Goal: Task Accomplishment & Management: Use online tool/utility

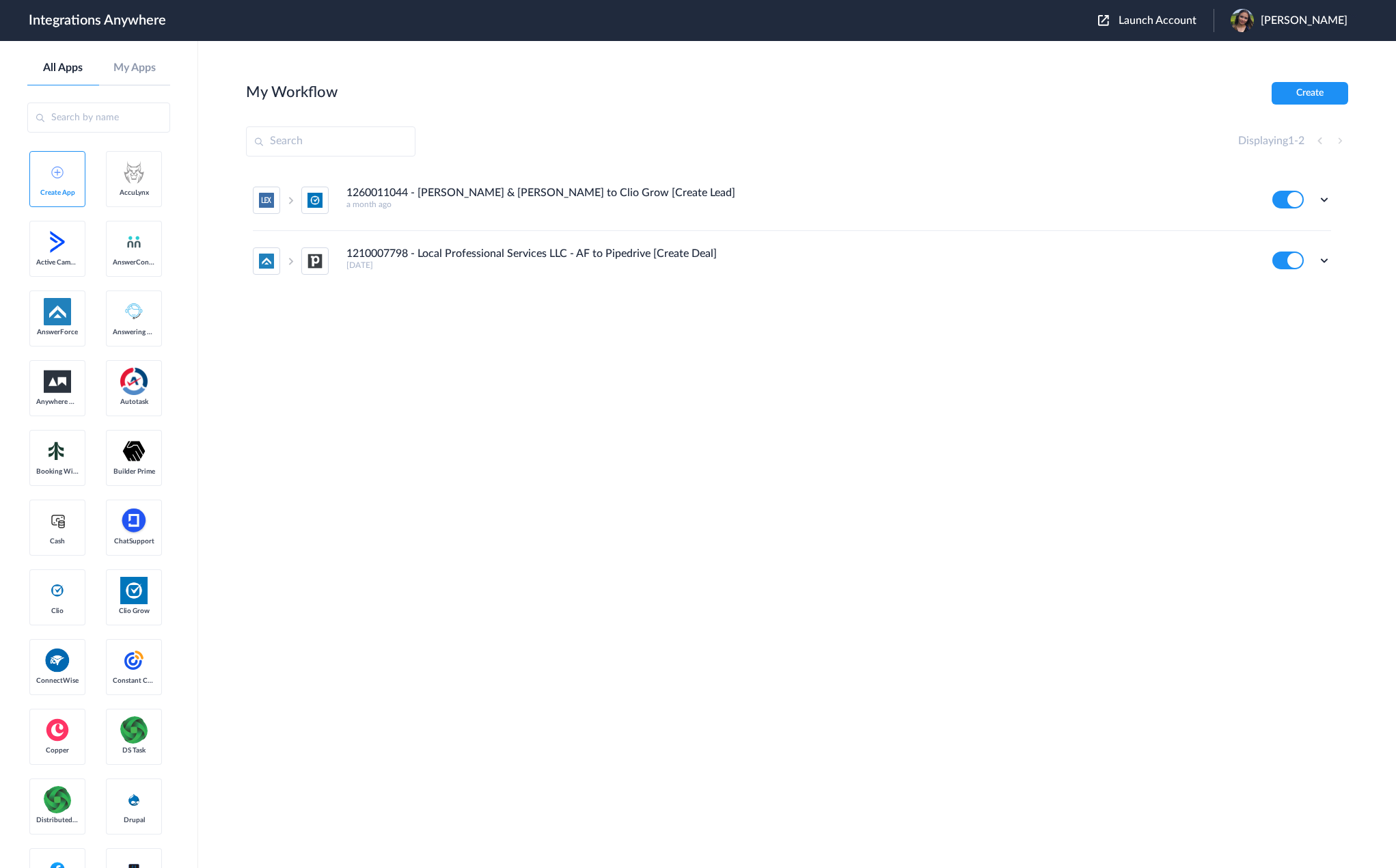
click at [208, 333] on main "My Workflow Create Displaying 1 - 2 1260011044 - [PERSON_NAME] & [PERSON_NAME] …" at bounding box center [797, 453] width 1198 height 826
click at [1170, 13] on div "Launch Account [PERSON_NAME] My Account Logout" at bounding box center [1230, 20] width 263 height 23
click at [1161, 21] on span "Launch Account" at bounding box center [1157, 20] width 78 height 11
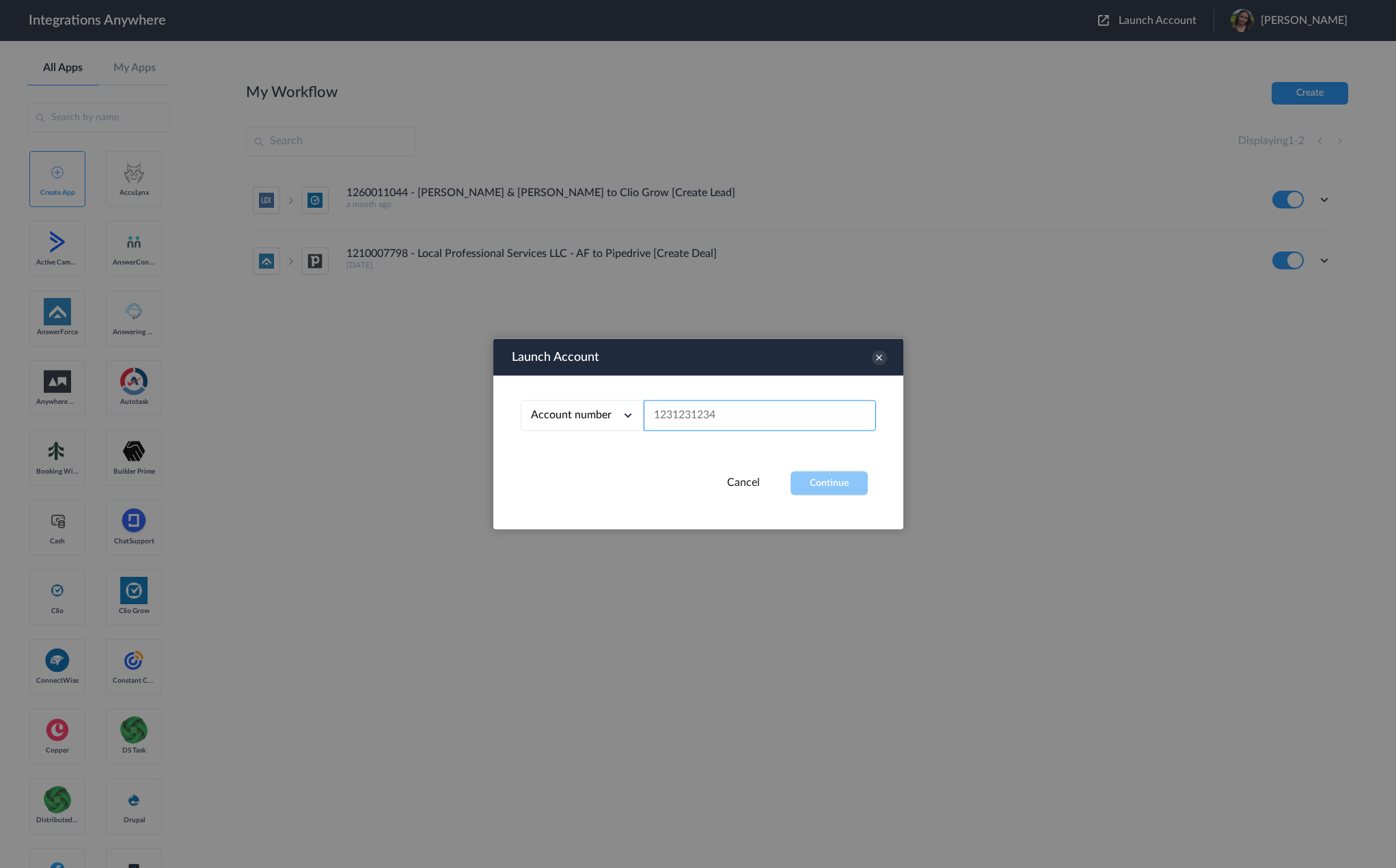
click at [721, 423] on input "text" at bounding box center [759, 415] width 233 height 31
paste input "8664091732"
type input "8664091732"
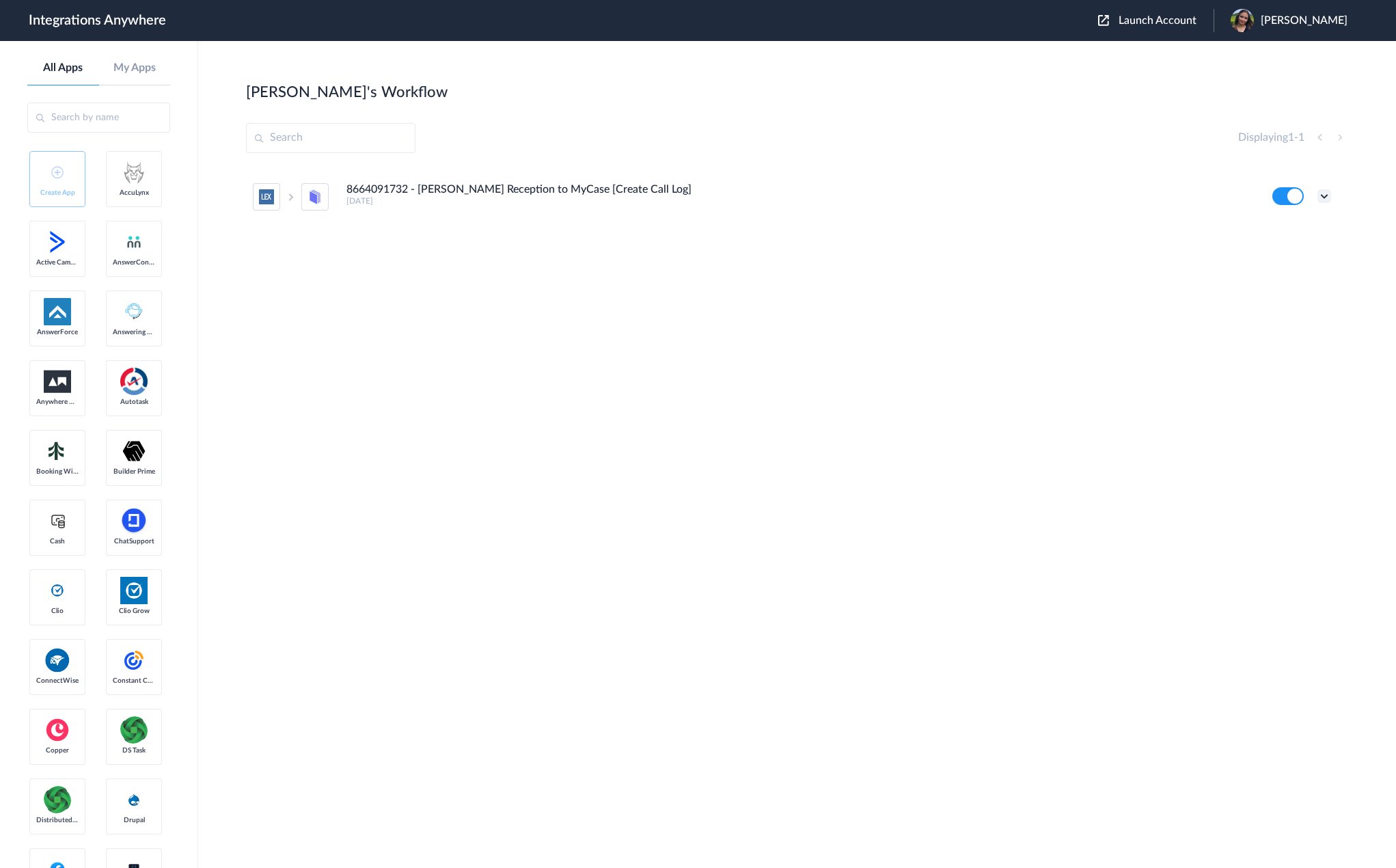
click at [1320, 191] on icon at bounding box center [1324, 195] width 13 height 13
click at [1304, 232] on li "Edit" at bounding box center [1286, 227] width 88 height 26
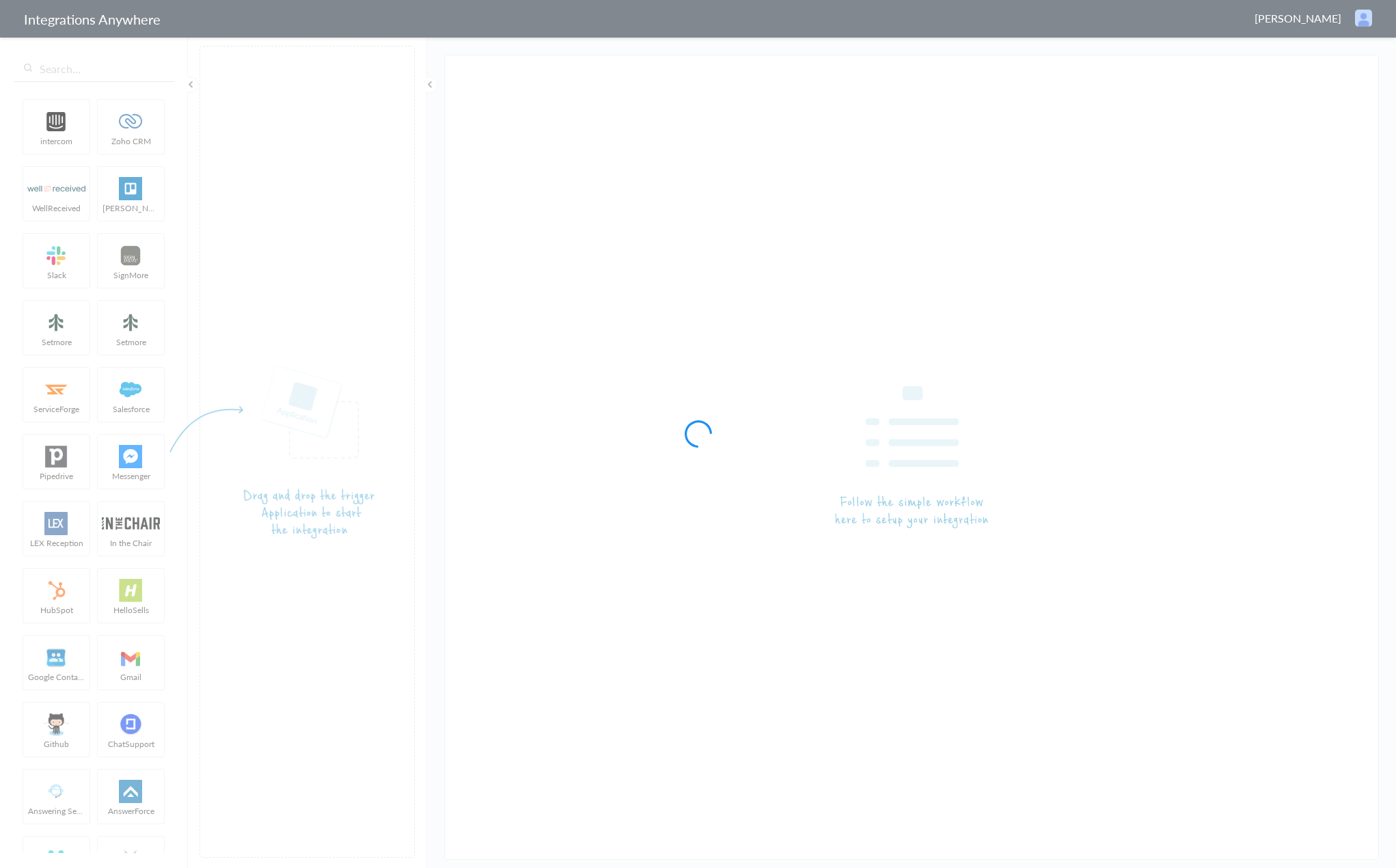
type input "8664091732 - [PERSON_NAME] Reception to MyCase [Create Call Log]"
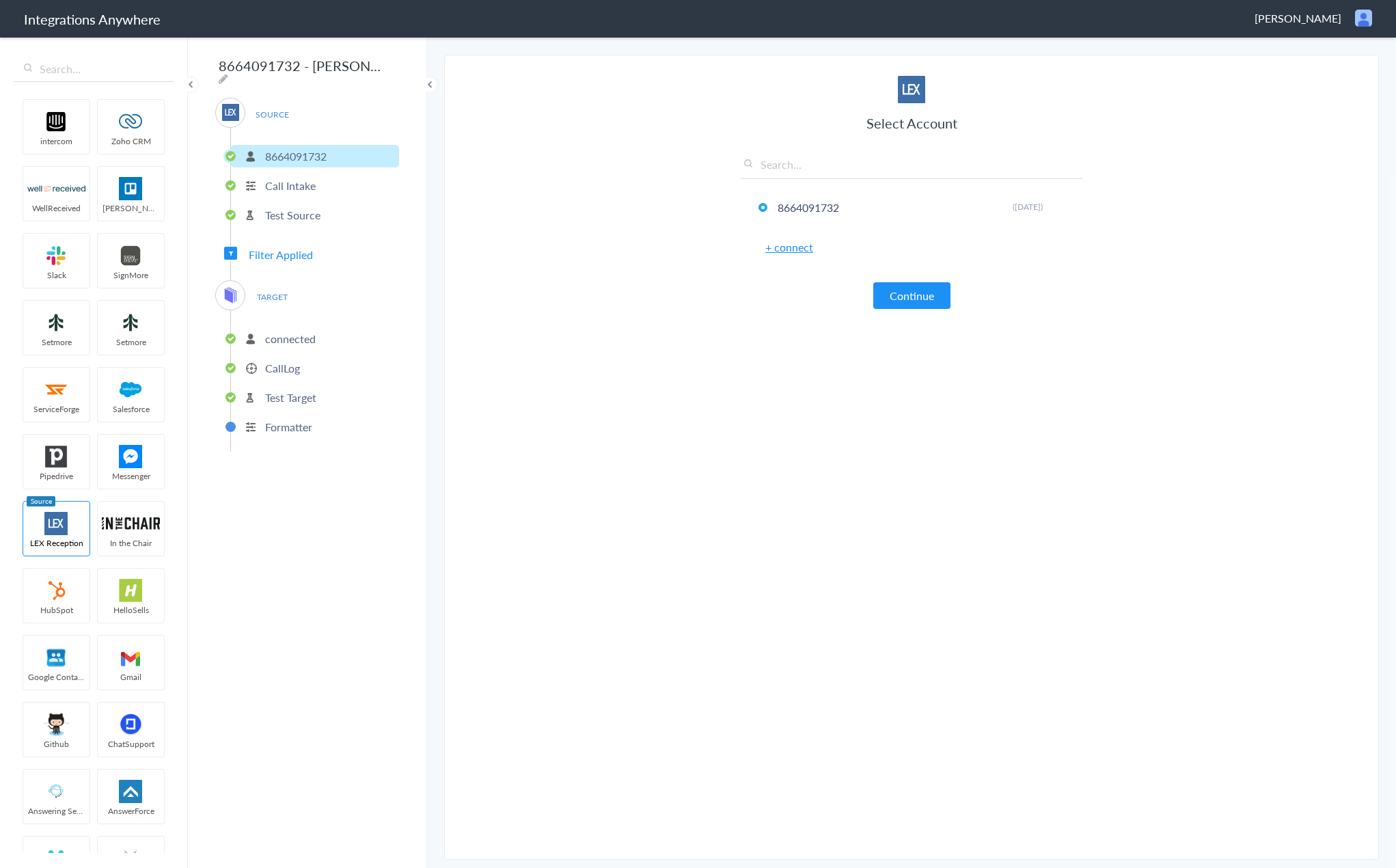
click at [282, 248] on span "Filter Applied" at bounding box center [280, 255] width 65 height 16
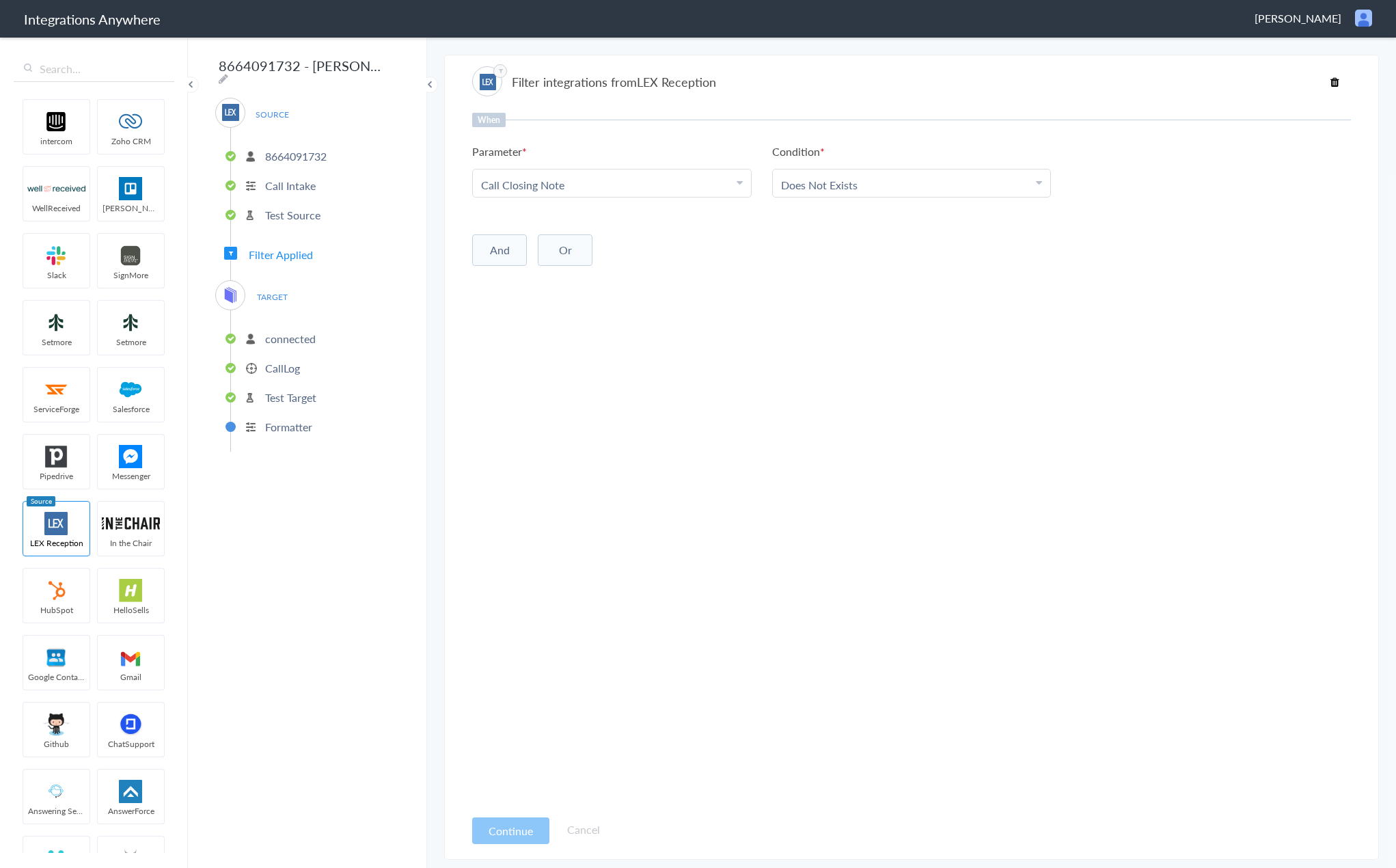
click at [103, 419] on ul "intercom Zoho CRM WellReceived [PERSON_NAME] [PERSON_NAME] SignMore Setmore Set…" at bounding box center [93, 473] width 160 height 759
